Goal: Task Accomplishment & Management: Use online tool/utility

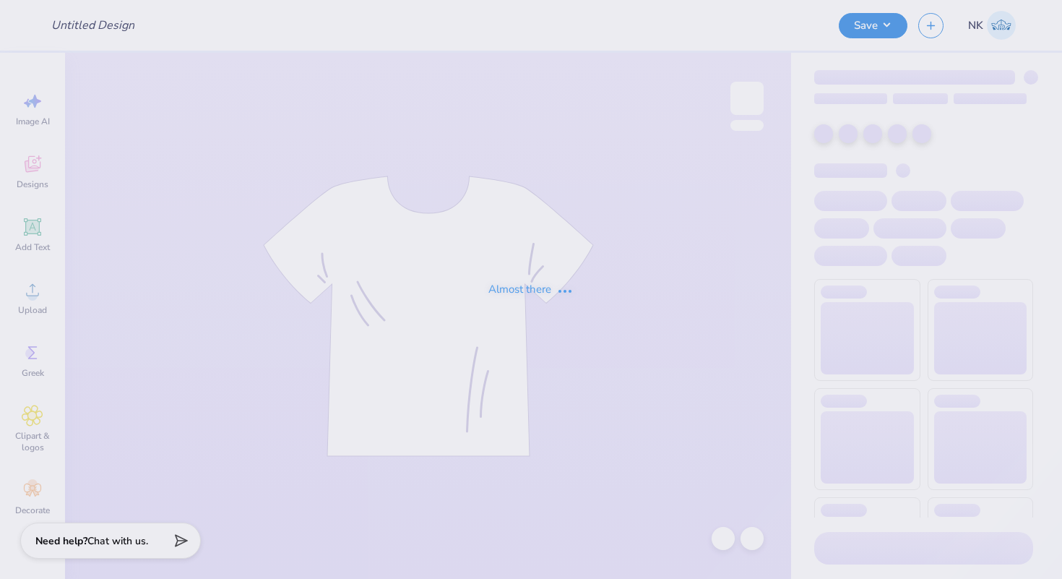
type input "MIT AeroAstro Swag Fall 2025"
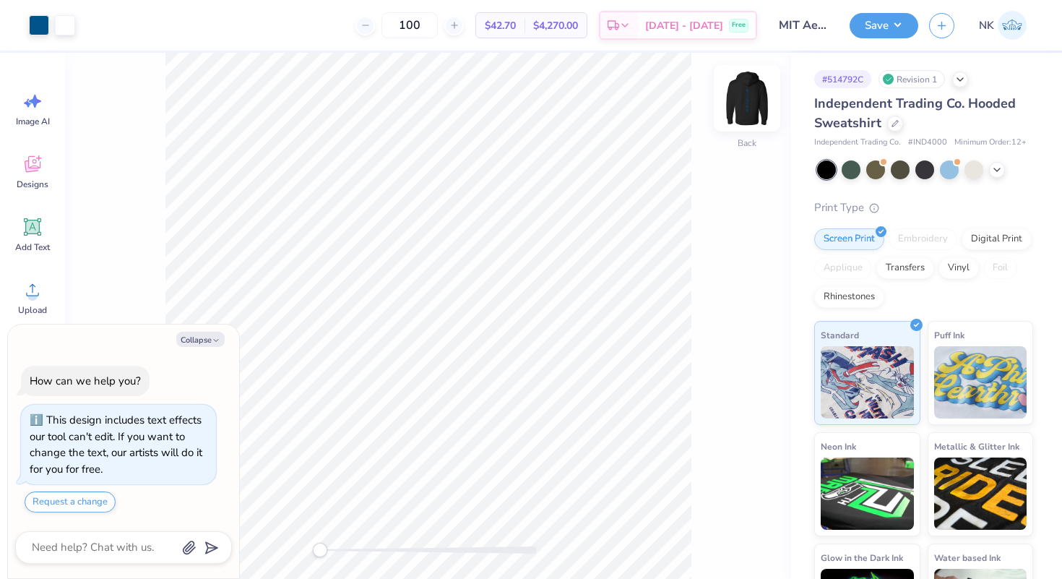
click at [757, 88] on img at bounding box center [747, 98] width 58 height 58
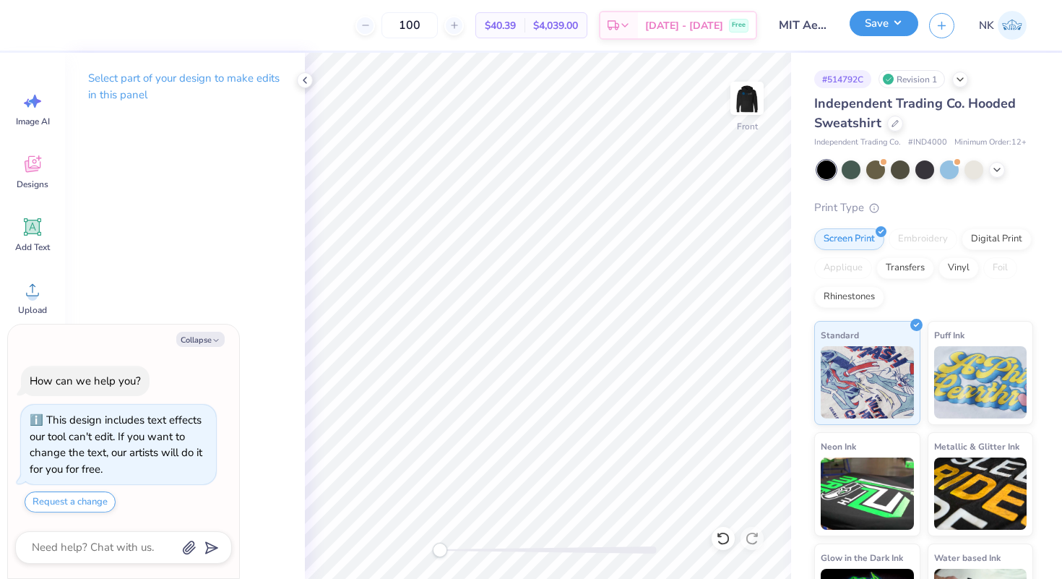
click at [908, 30] on button "Save" at bounding box center [883, 23] width 69 height 25
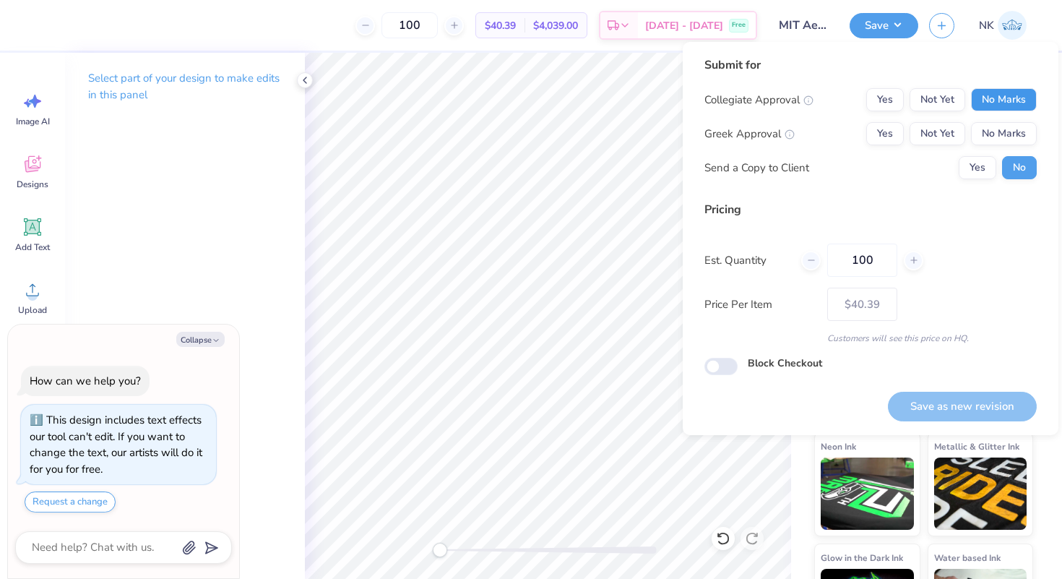
click at [987, 98] on button "No Marks" at bounding box center [1004, 99] width 66 height 23
click at [1001, 144] on button "No Marks" at bounding box center [1004, 133] width 66 height 23
click at [950, 401] on button "Save as new revision" at bounding box center [962, 406] width 149 height 30
type textarea "x"
type input "– –"
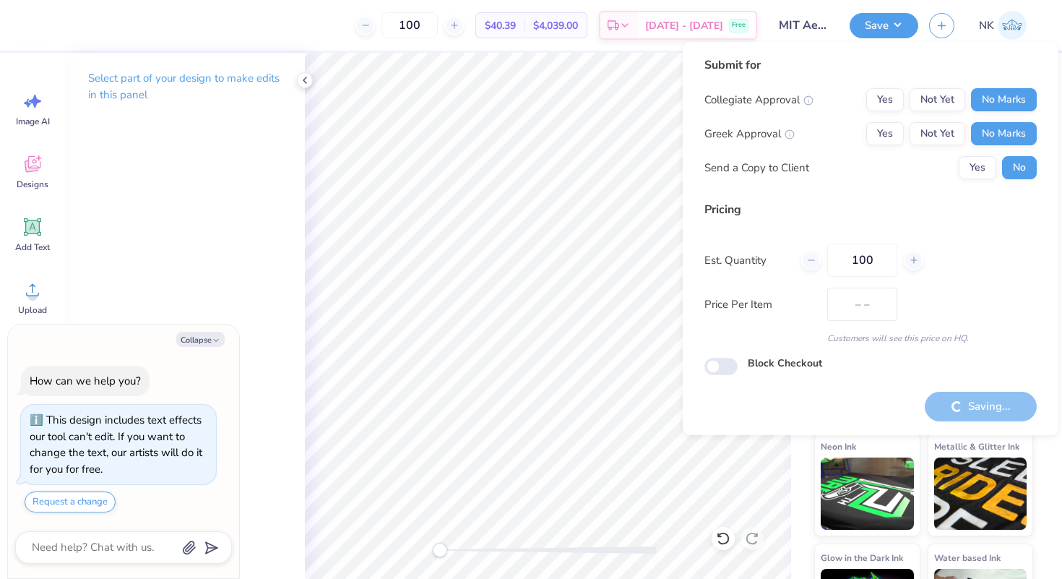
type textarea "x"
type input "$40.39"
type textarea "x"
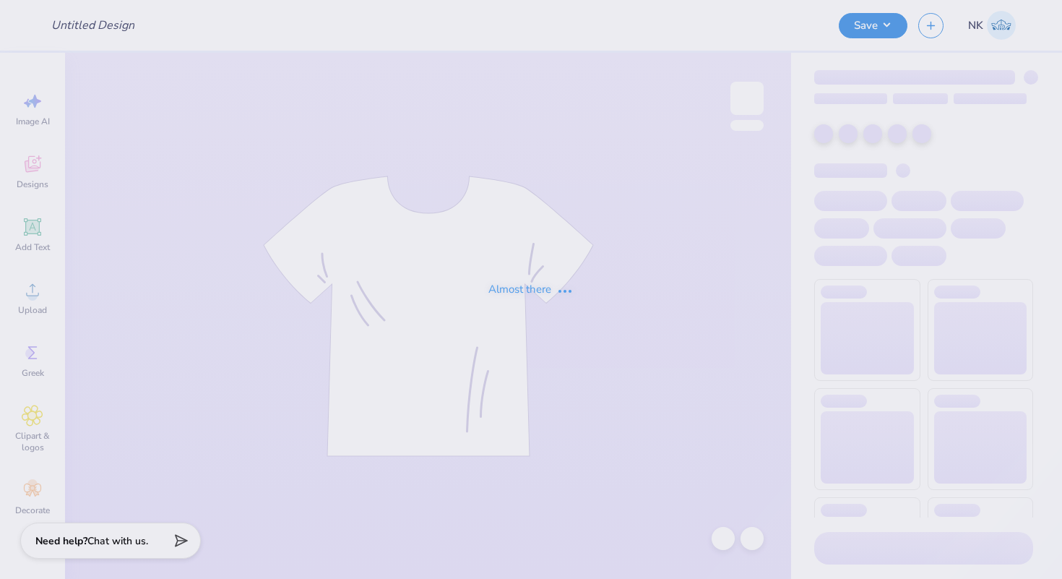
type input "MIT AeroAstro Swag Fall 2025"
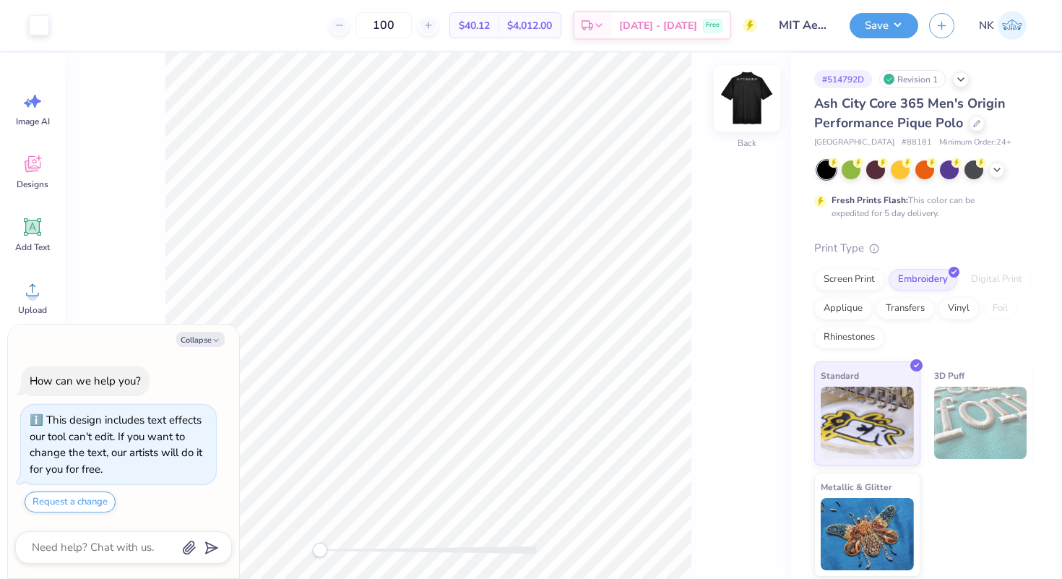
click at [750, 99] on img at bounding box center [747, 98] width 58 height 58
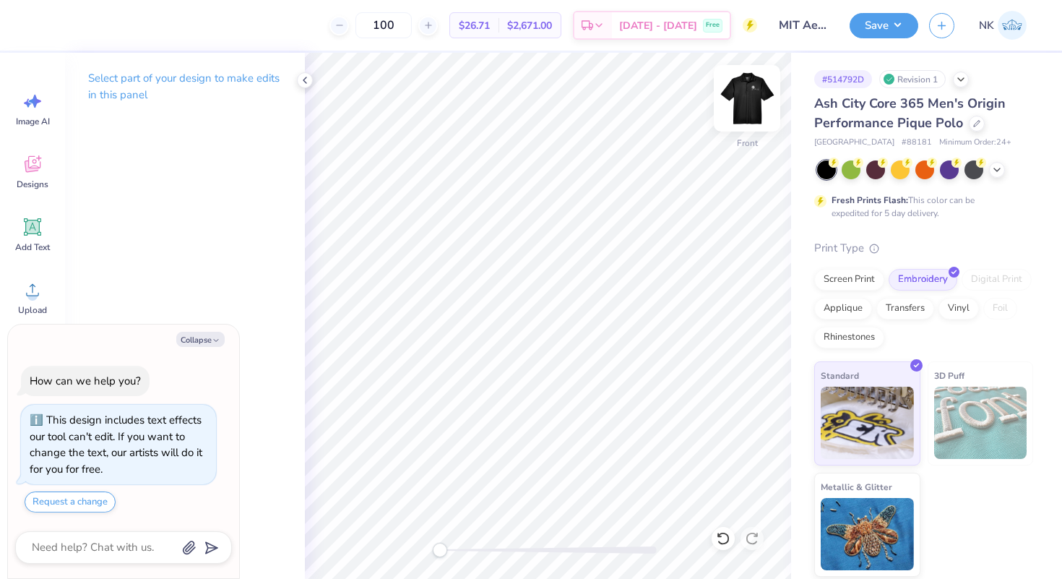
click at [753, 92] on img at bounding box center [747, 98] width 58 height 58
click at [898, 24] on button "Save" at bounding box center [883, 23] width 69 height 25
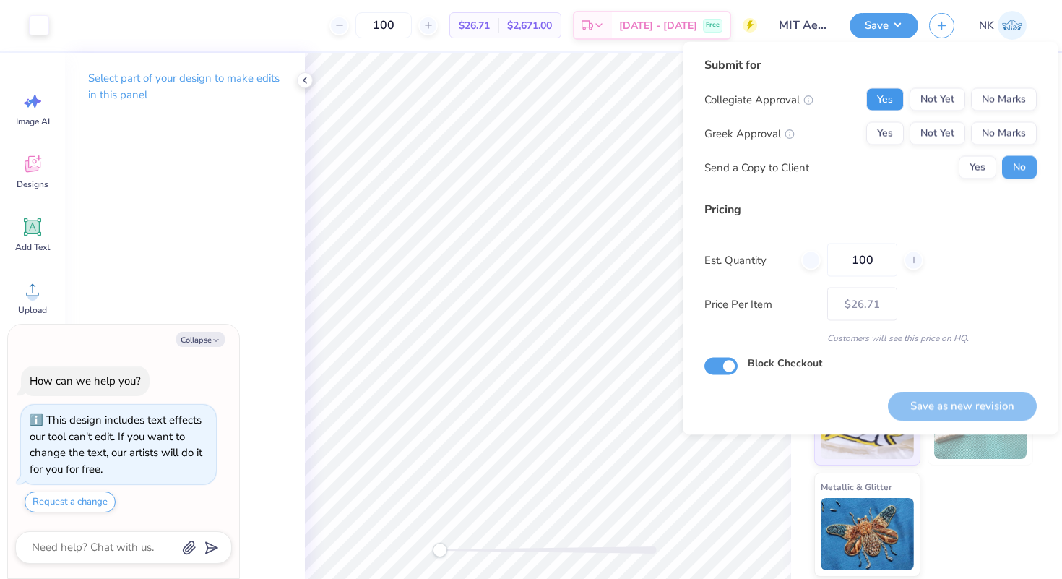
click at [891, 108] on button "Yes" at bounding box center [885, 99] width 38 height 23
click at [1018, 132] on button "No Marks" at bounding box center [1004, 133] width 66 height 23
click at [925, 401] on button "Save as new revision" at bounding box center [962, 406] width 149 height 30
type textarea "x"
type input "– –"
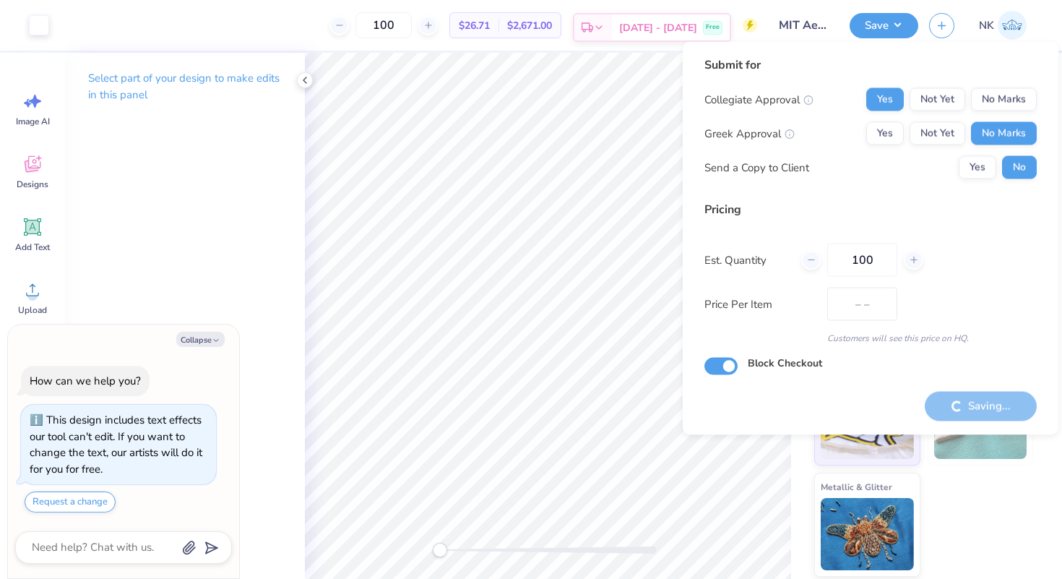
type textarea "x"
type input "$26.71"
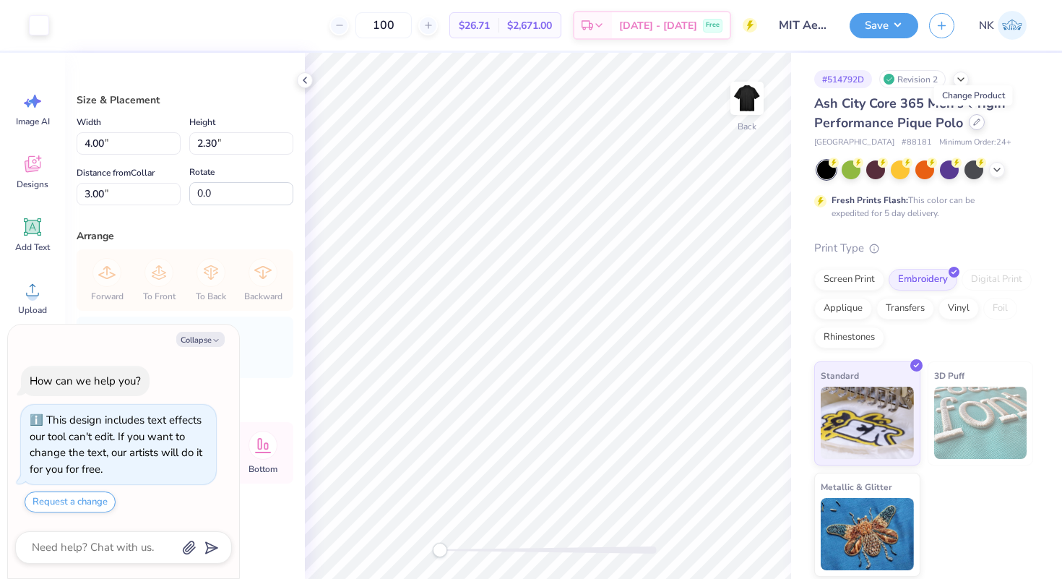
click at [975, 125] on icon at bounding box center [976, 121] width 7 height 7
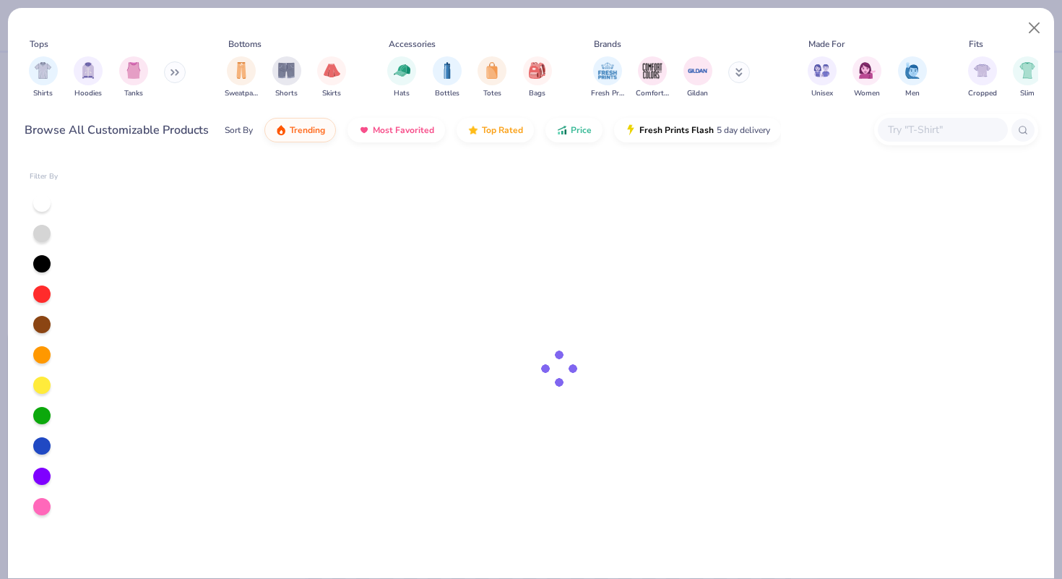
click at [919, 121] on input "text" at bounding box center [941, 129] width 111 height 17
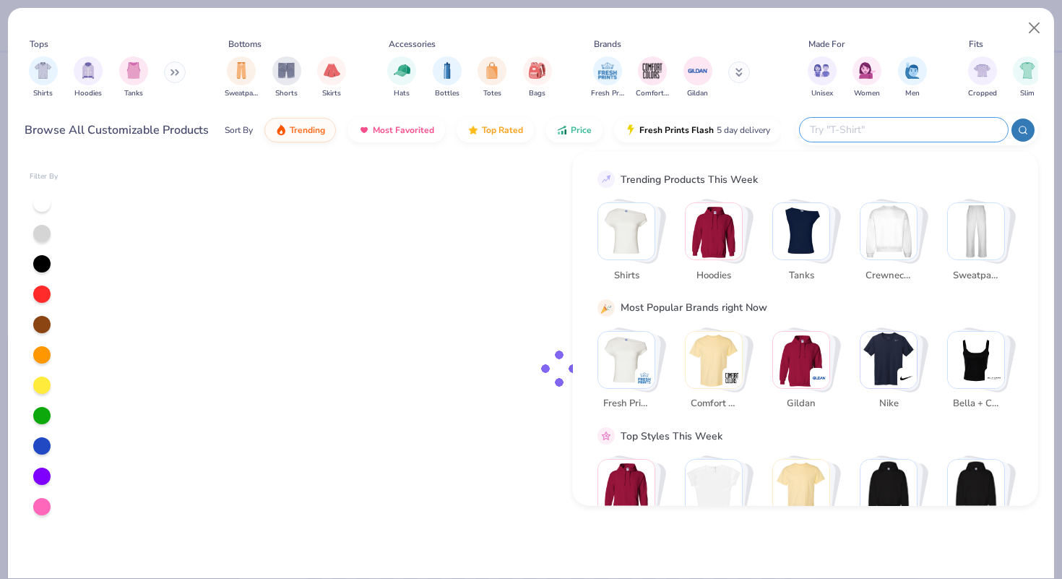
type textarea "x"
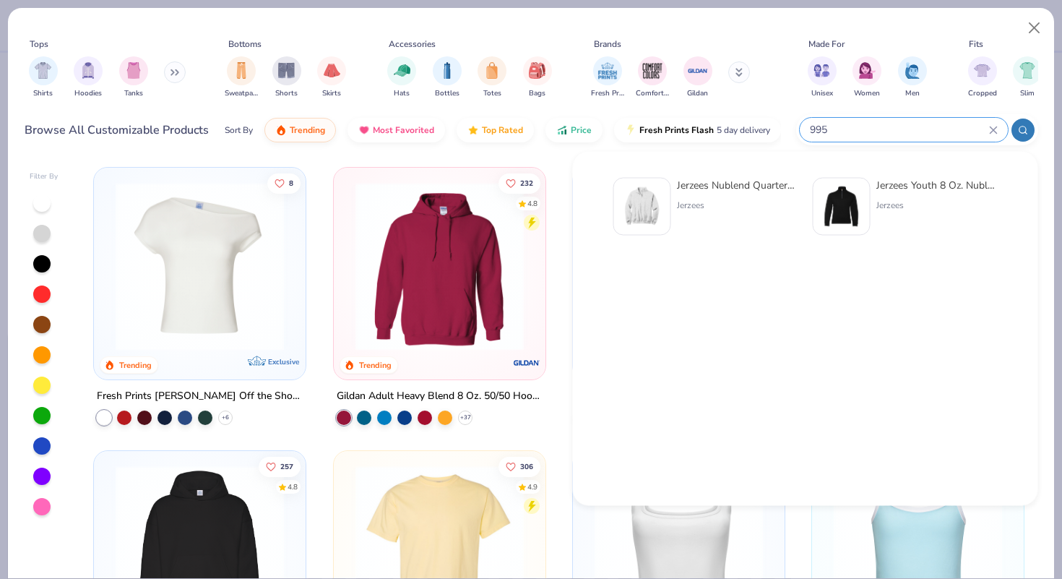
type input "995"
click at [734, 184] on div "Jerzees Nublend Quarter-Zip Cadet Collar Sweatshirt" at bounding box center [737, 185] width 121 height 15
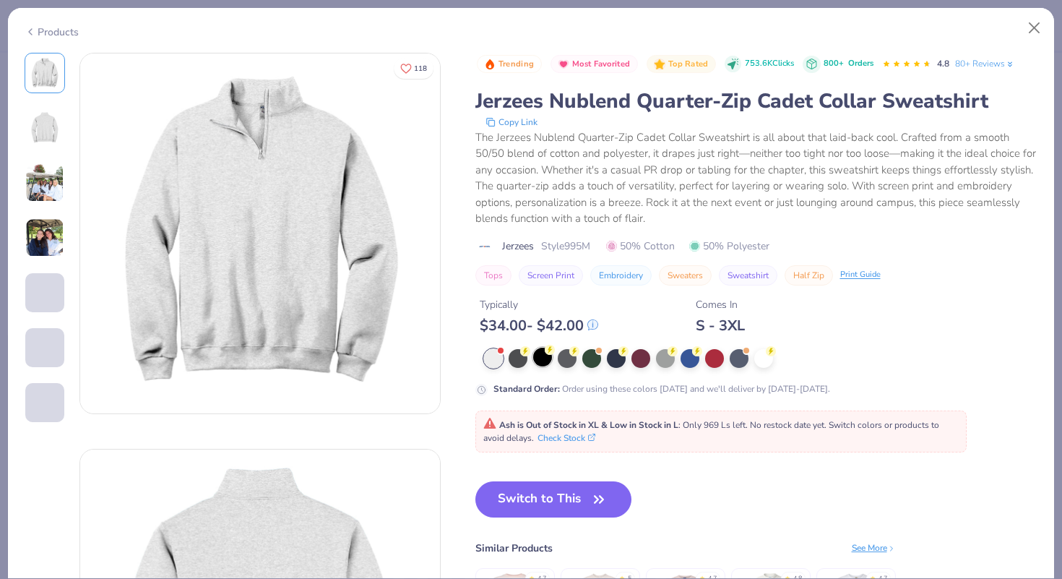
click at [541, 357] on div at bounding box center [542, 356] width 19 height 19
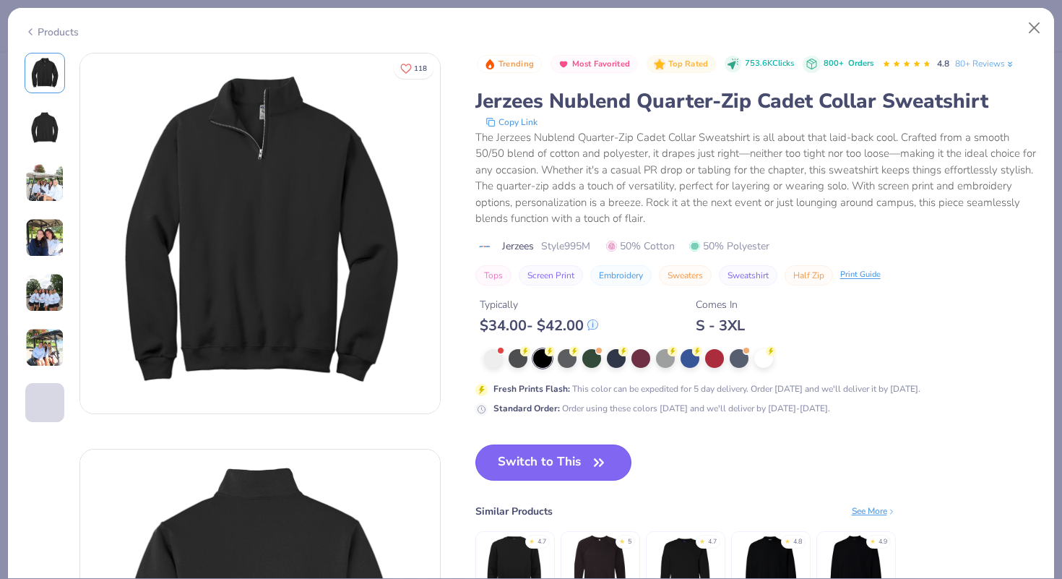
click at [568, 472] on button "Switch to This" at bounding box center [553, 462] width 157 height 36
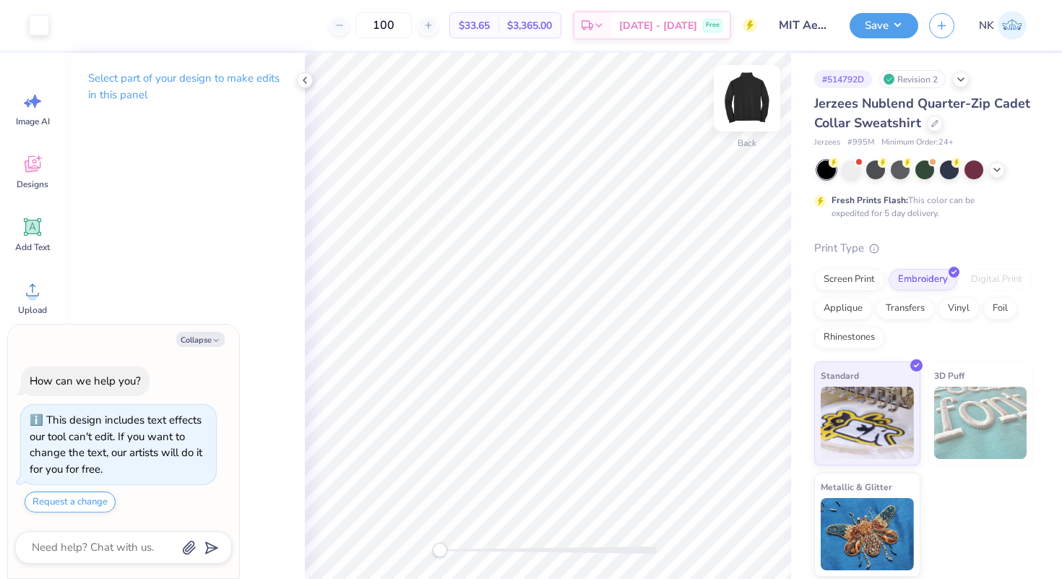
type textarea "x"
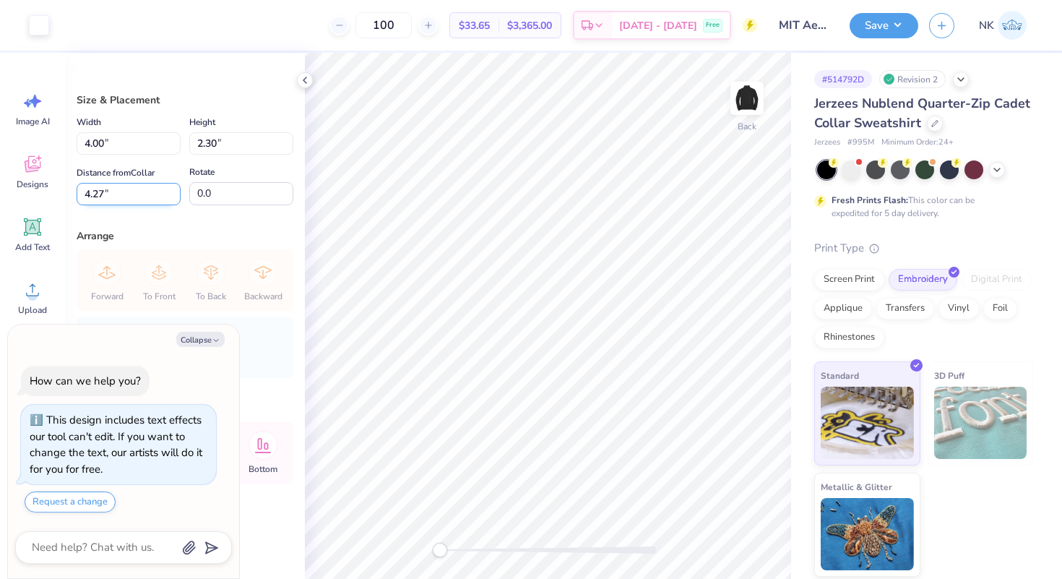
click at [132, 196] on input "4.27" at bounding box center [129, 194] width 104 height 22
drag, startPoint x: 132, startPoint y: 196, endPoint x: 0, endPoint y: 196, distance: 132.2
click at [0, 196] on div "Art colors 100 $33.65 Per Item $3,365.00 Total Est. Delivery [DATE] - [DATE] Fr…" at bounding box center [531, 289] width 1062 height 579
type input "3"
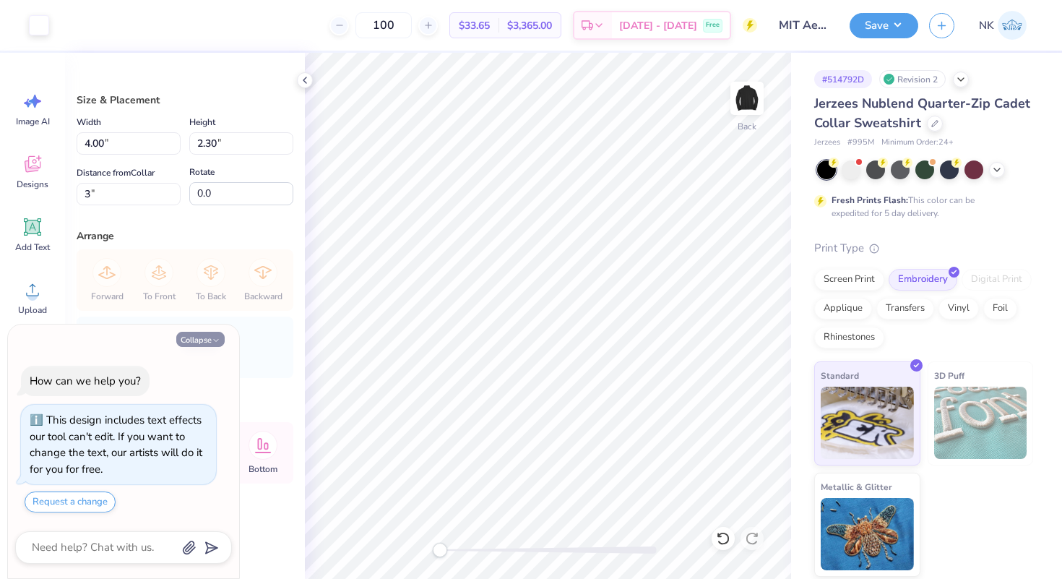
click at [212, 337] on icon "button" at bounding box center [216, 340] width 9 height 9
type textarea "x"
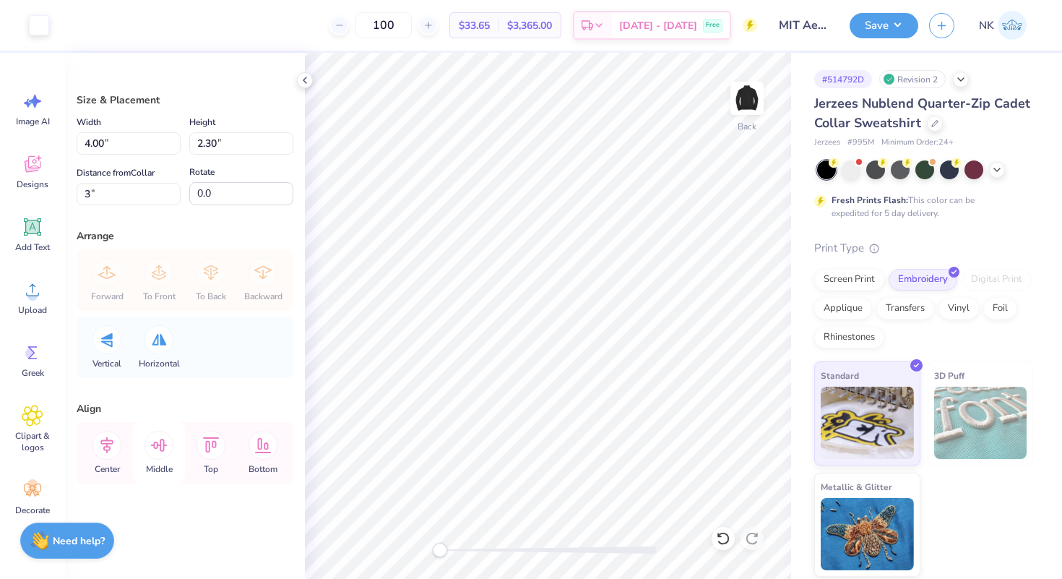
click at [154, 447] on icon at bounding box center [159, 444] width 17 height 13
click at [110, 448] on icon at bounding box center [106, 445] width 13 height 17
click at [206, 445] on icon at bounding box center [211, 444] width 17 height 15
drag, startPoint x: 142, startPoint y: 188, endPoint x: 0, endPoint y: 187, distance: 142.3
click at [0, 188] on div "Art colors 100 $33.65 Per Item $3,365.00 Total Est. Delivery [DATE] - [DATE] Fr…" at bounding box center [531, 289] width 1062 height 579
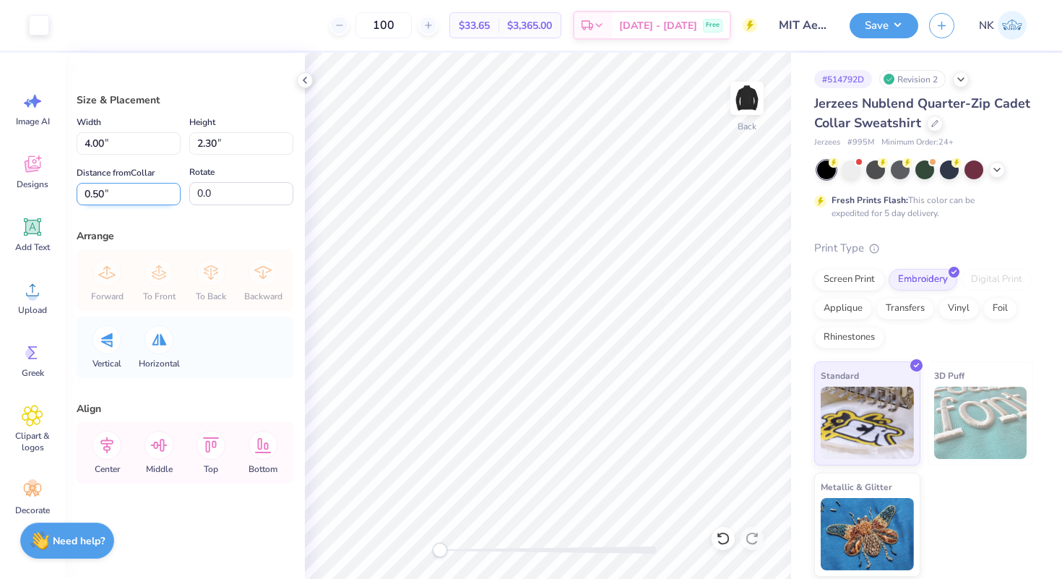
click at [121, 193] on input "0.50" at bounding box center [129, 194] width 104 height 22
type input "3"
click at [896, 34] on button "Save" at bounding box center [883, 23] width 69 height 25
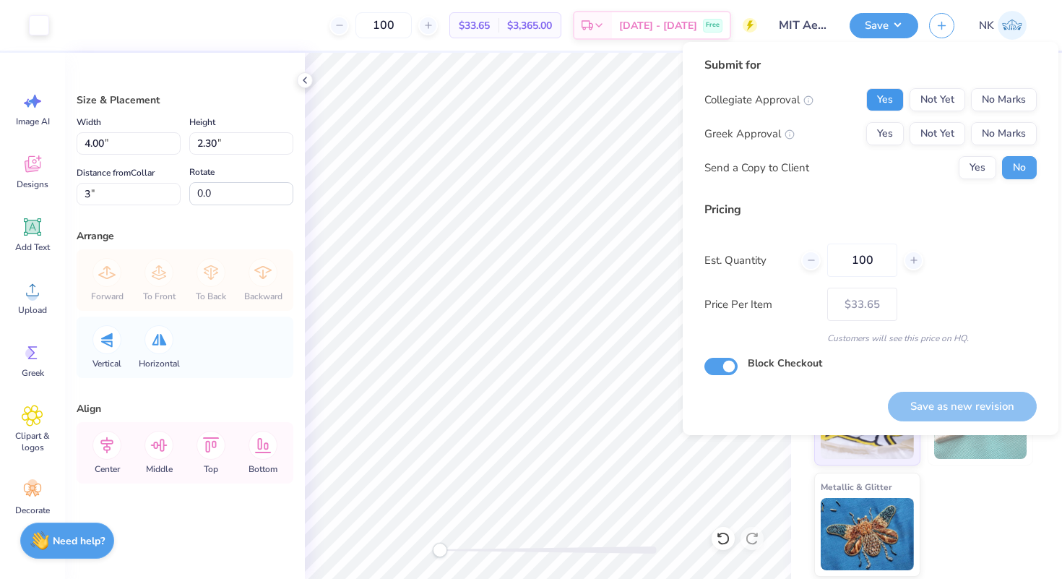
click at [885, 103] on button "Yes" at bounding box center [885, 99] width 38 height 23
click at [1017, 110] on button "No Marks" at bounding box center [1004, 99] width 66 height 23
click at [1009, 126] on button "No Marks" at bounding box center [1004, 133] width 66 height 23
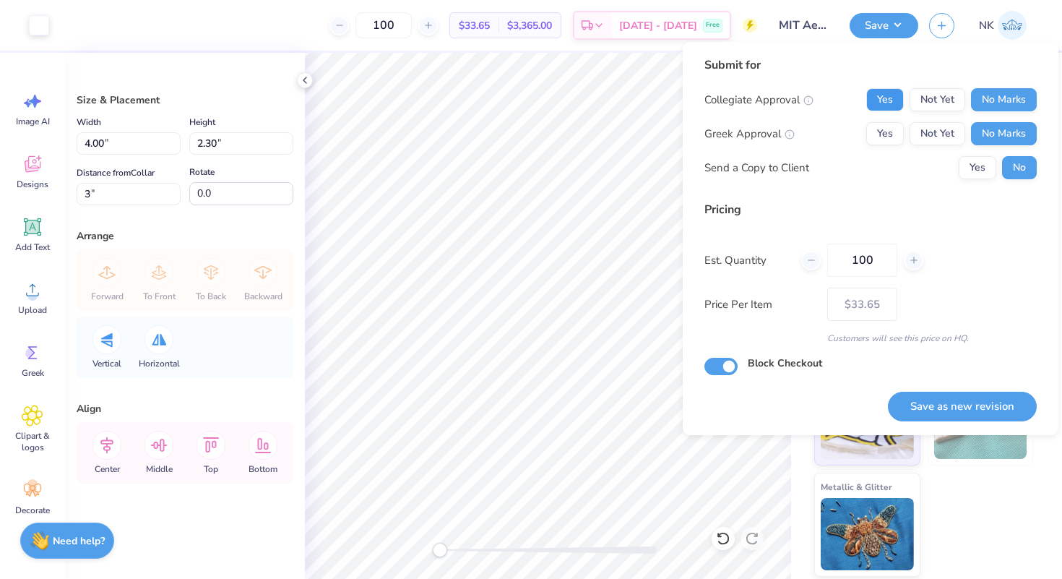
click at [880, 98] on button "Yes" at bounding box center [885, 99] width 38 height 23
click at [1000, 415] on button "Save as new revision" at bounding box center [962, 406] width 149 height 30
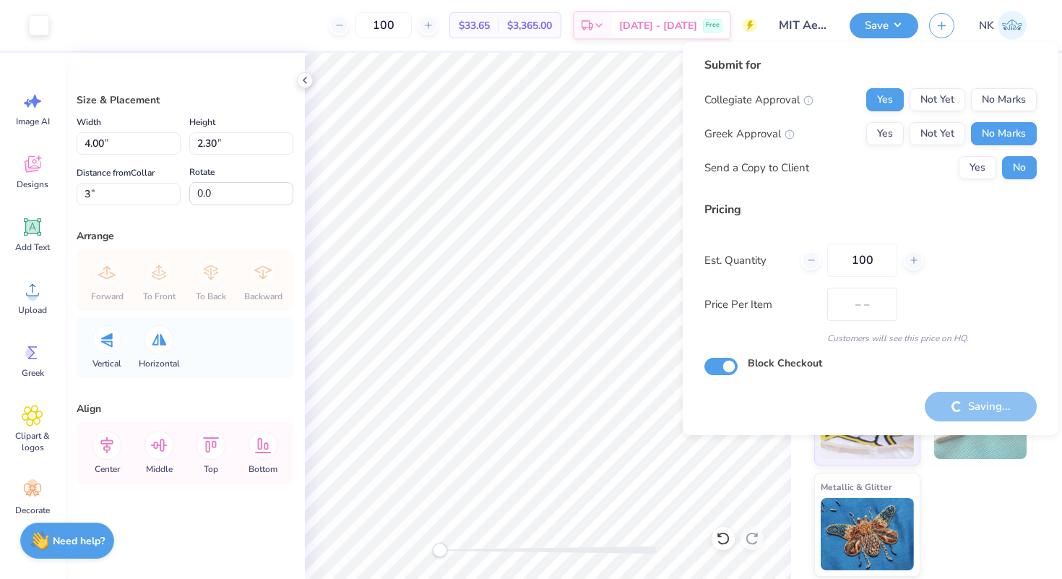
type input "$33.65"
